Goal: Task Accomplishment & Management: Manage account settings

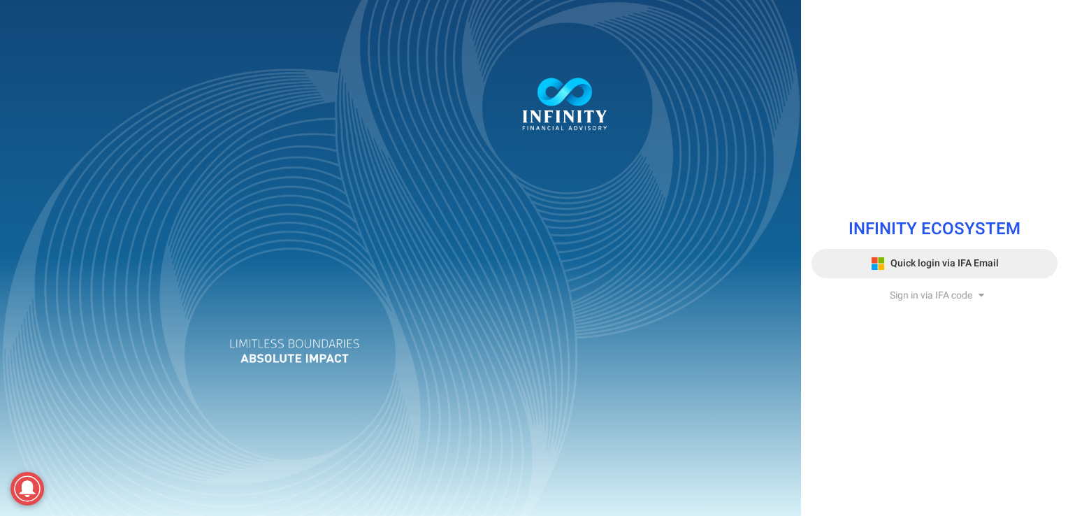
click at [939, 263] on span "Quick login via IFA Email" at bounding box center [944, 263] width 108 height 15
click at [927, 266] on span "Quick login via IFA Email" at bounding box center [944, 263] width 108 height 15
click at [929, 266] on span "Quick login via IFA Email" at bounding box center [944, 263] width 108 height 15
